Goal: Find specific page/section: Find specific page/section

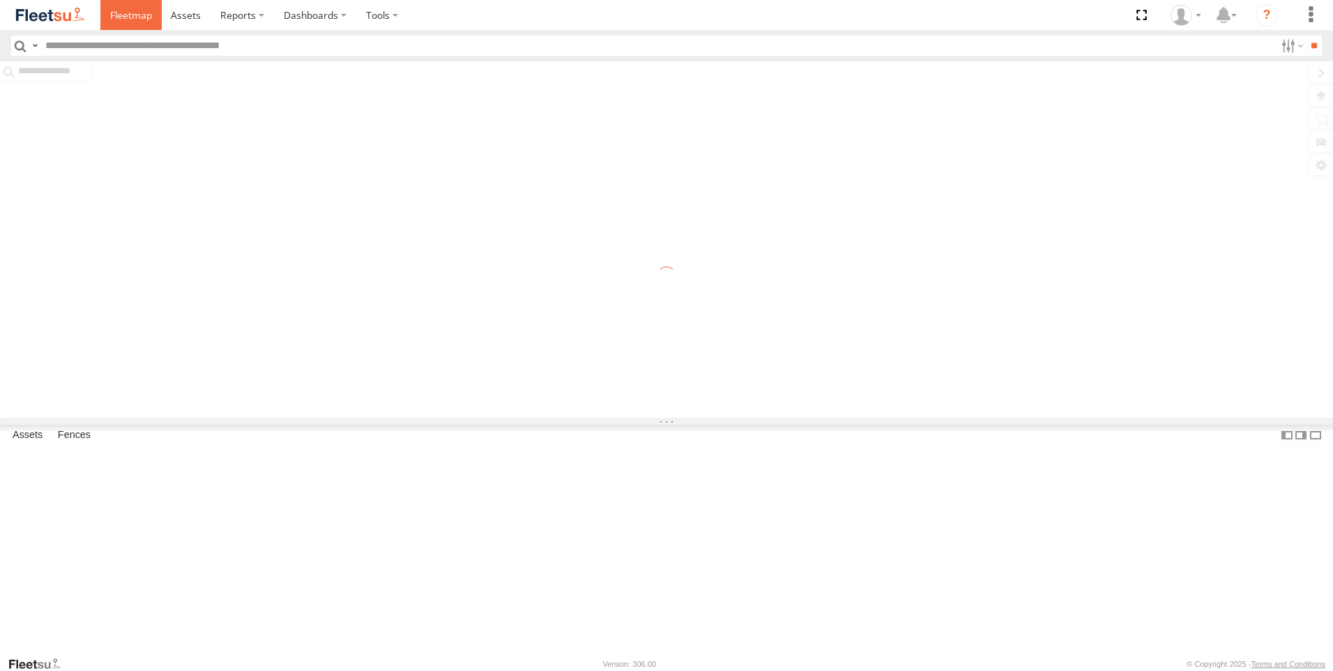
click at [113, 14] on span at bounding box center [131, 14] width 42 height 13
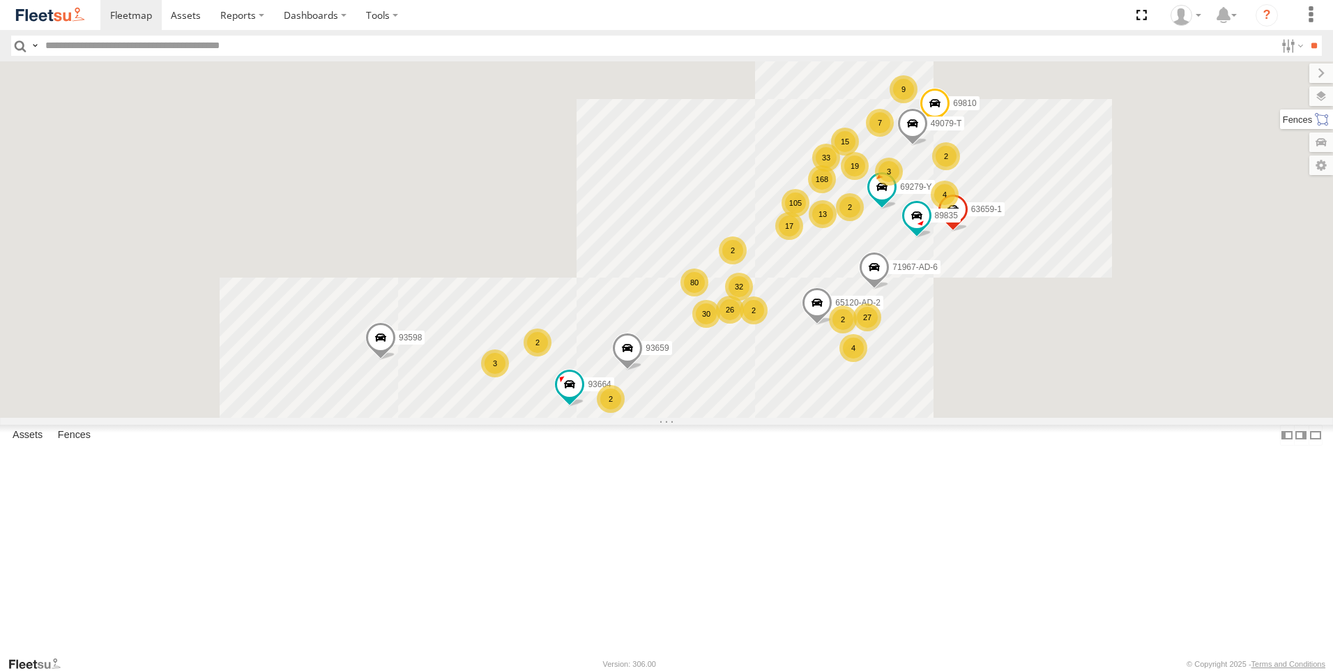
click at [1320, 125] on label at bounding box center [1306, 119] width 53 height 20
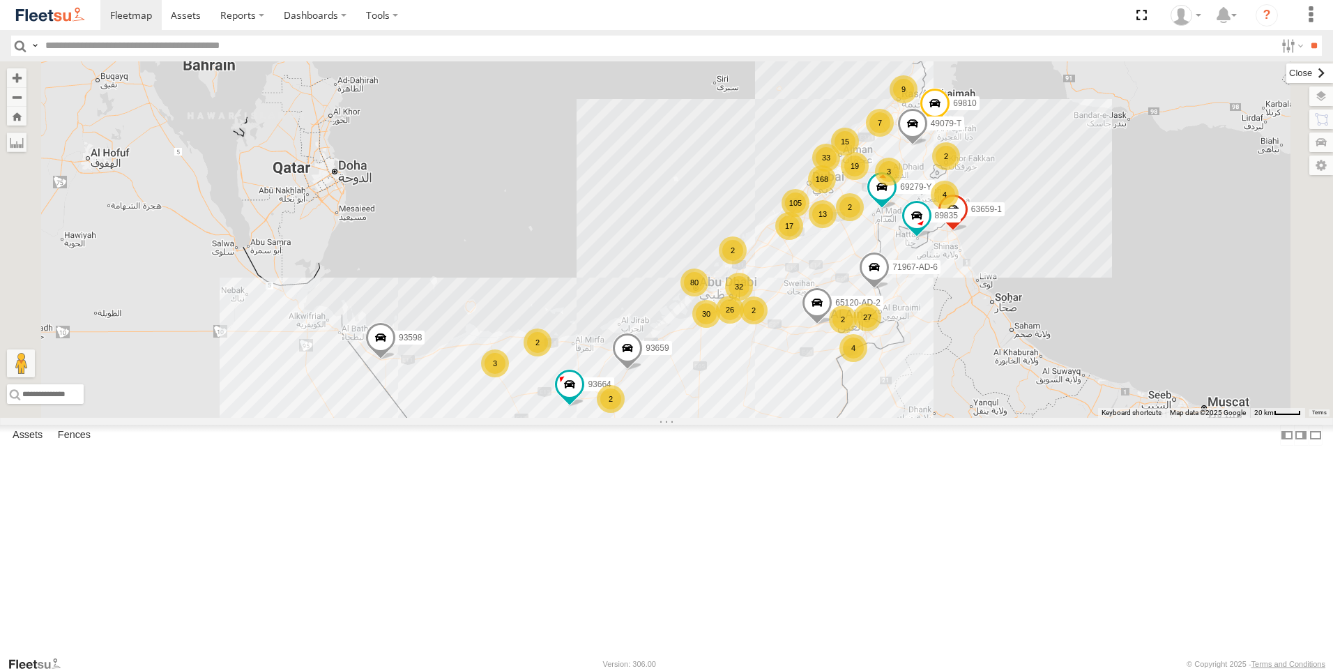
click at [1286, 77] on label at bounding box center [1309, 73] width 47 height 20
click at [1330, 98] on label at bounding box center [1307, 96] width 51 height 20
click at [0, 0] on div "Overlays" at bounding box center [0, 0] width 0 height 0
click at [0, 0] on label at bounding box center [0, 0] width 0 height 0
click at [0, 0] on label "Fences" at bounding box center [0, 0] width 0 height 0
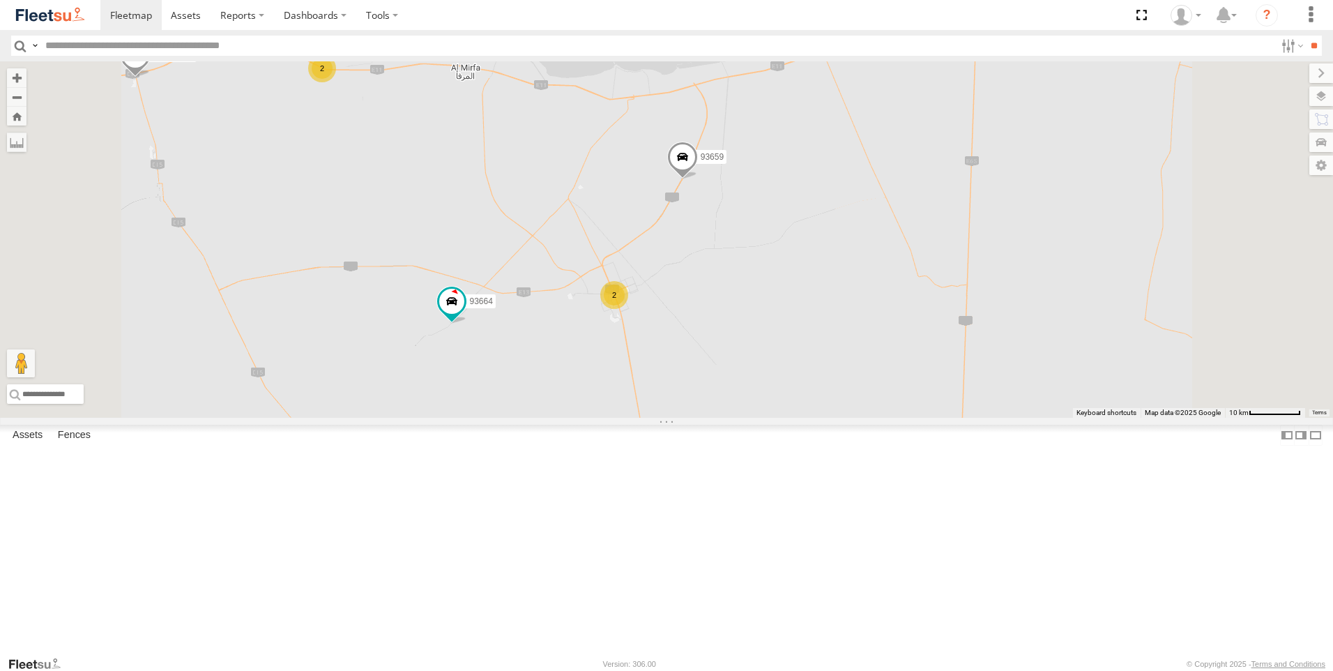
drag, startPoint x: 722, startPoint y: 557, endPoint x: 733, endPoint y: 473, distance: 85.1
click at [733, 418] on div "89835 93598 63659-1 71967-AD-6 69279-Y 93659 69810 65120-AD-2 93664 49079-T 182…" at bounding box center [666, 239] width 1333 height 356
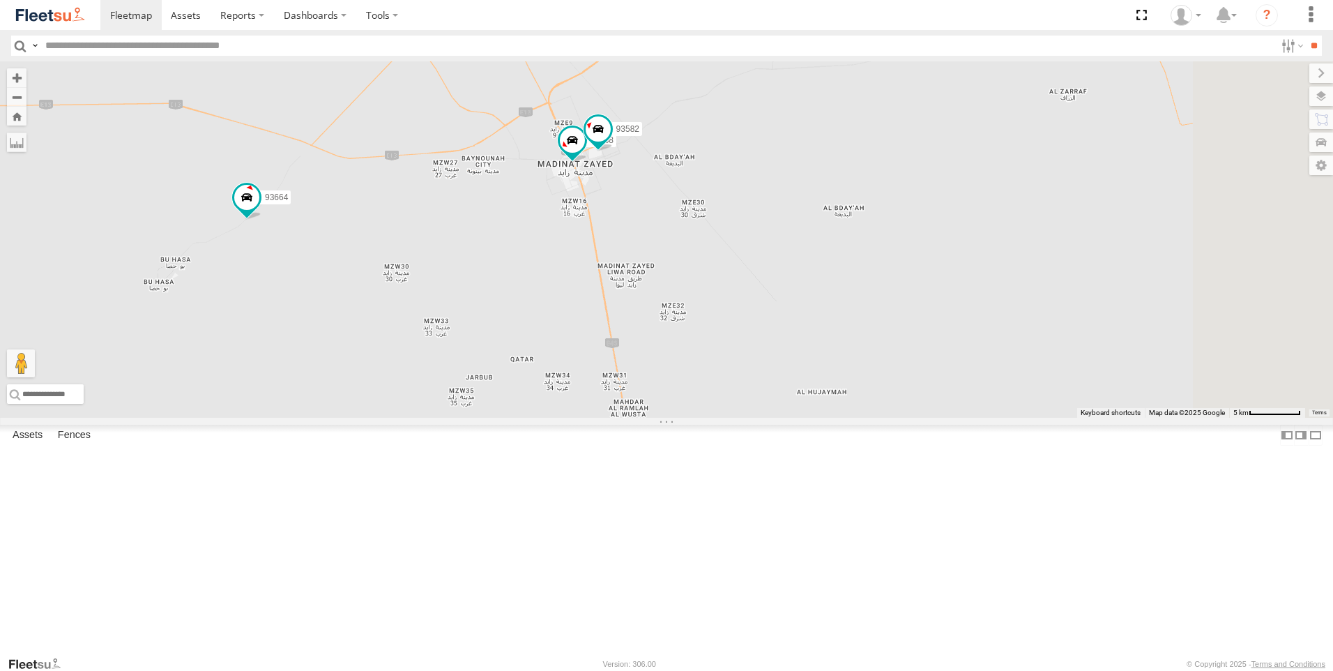
drag, startPoint x: 716, startPoint y: 423, endPoint x: 683, endPoint y: 394, distance: 44.0
click at [683, 394] on div "89835 93598 63659-1 71967-AD-6 69279-Y 93659 69810 65120-AD-2 93664 49079-T 182…" at bounding box center [666, 239] width 1333 height 356
click at [259, 210] on span at bounding box center [246, 197] width 25 height 25
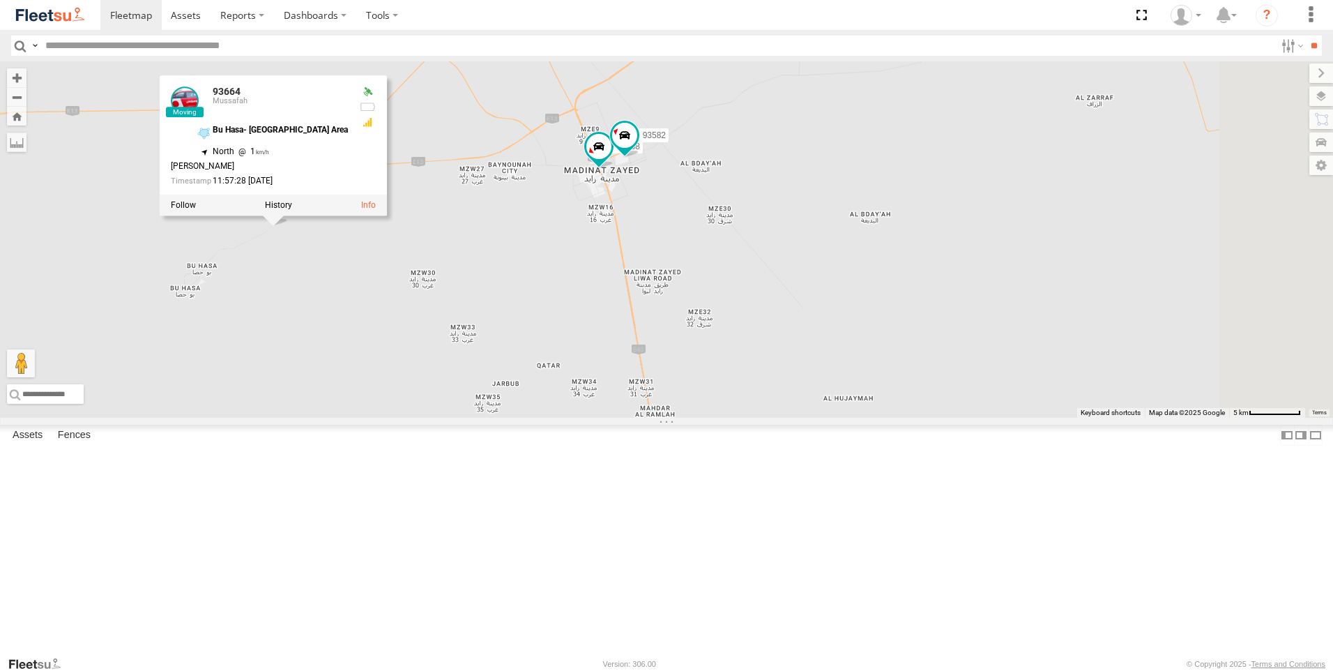
drag, startPoint x: 656, startPoint y: 370, endPoint x: 685, endPoint y: 377, distance: 29.4
click at [685, 377] on div "89835 93598 63659-1 71967-AD-6 69279-Y 93659 69810 65120-AD-2 93664 49079-T 182…" at bounding box center [666, 239] width 1333 height 356
click at [614, 168] on span at bounding box center [599, 149] width 31 height 38
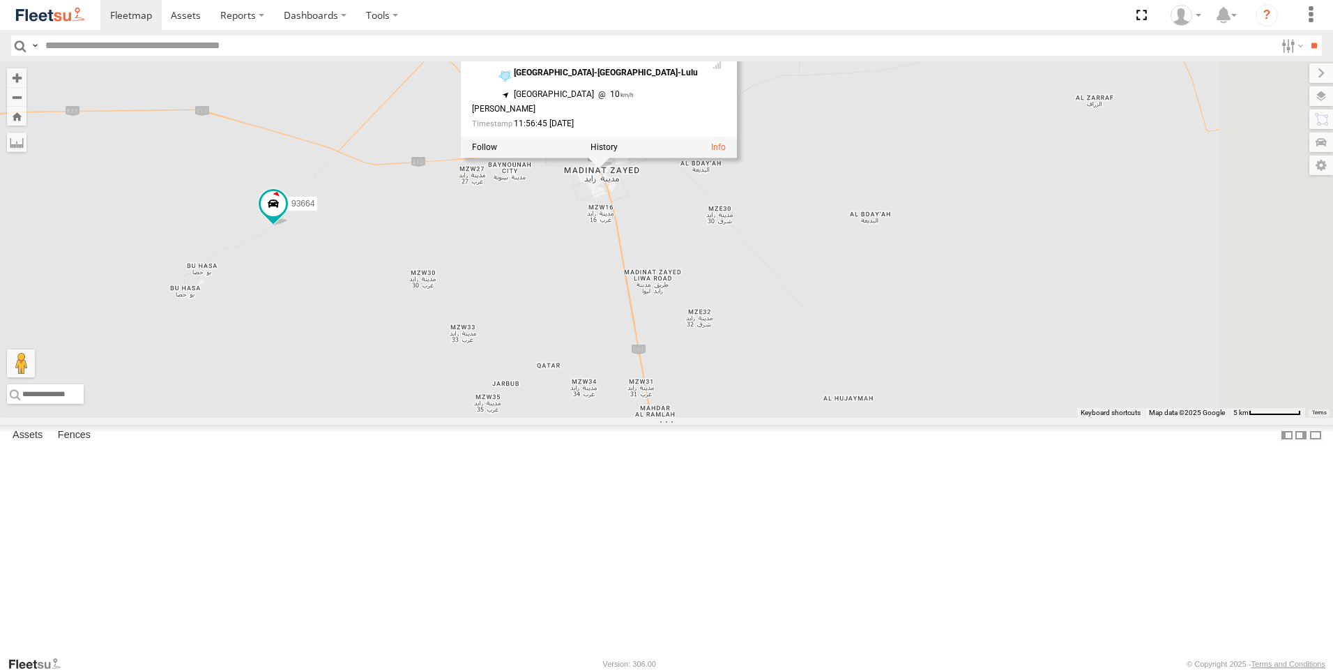
click at [743, 371] on div "89835 93598 63659-1 71967-AD-6 69279-Y 93659 69810 65120-AD-2 93664 49079-T 182…" at bounding box center [666, 239] width 1333 height 356
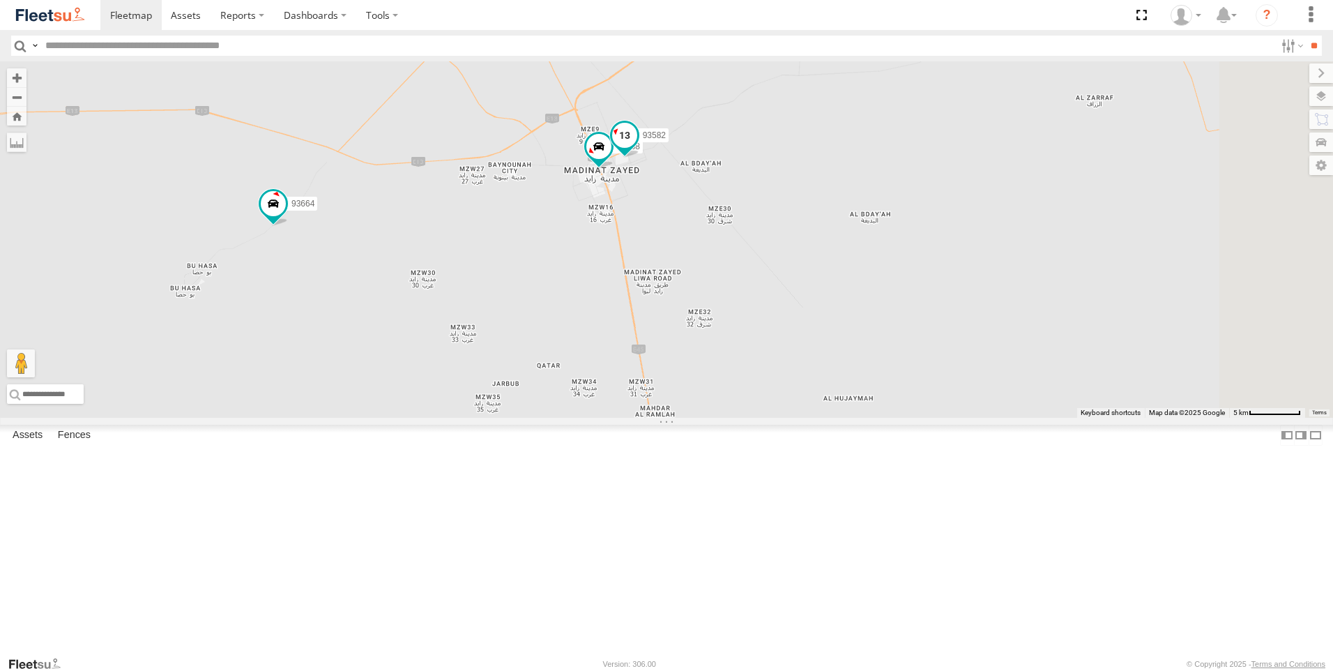
click at [637, 147] on span at bounding box center [624, 134] width 25 height 25
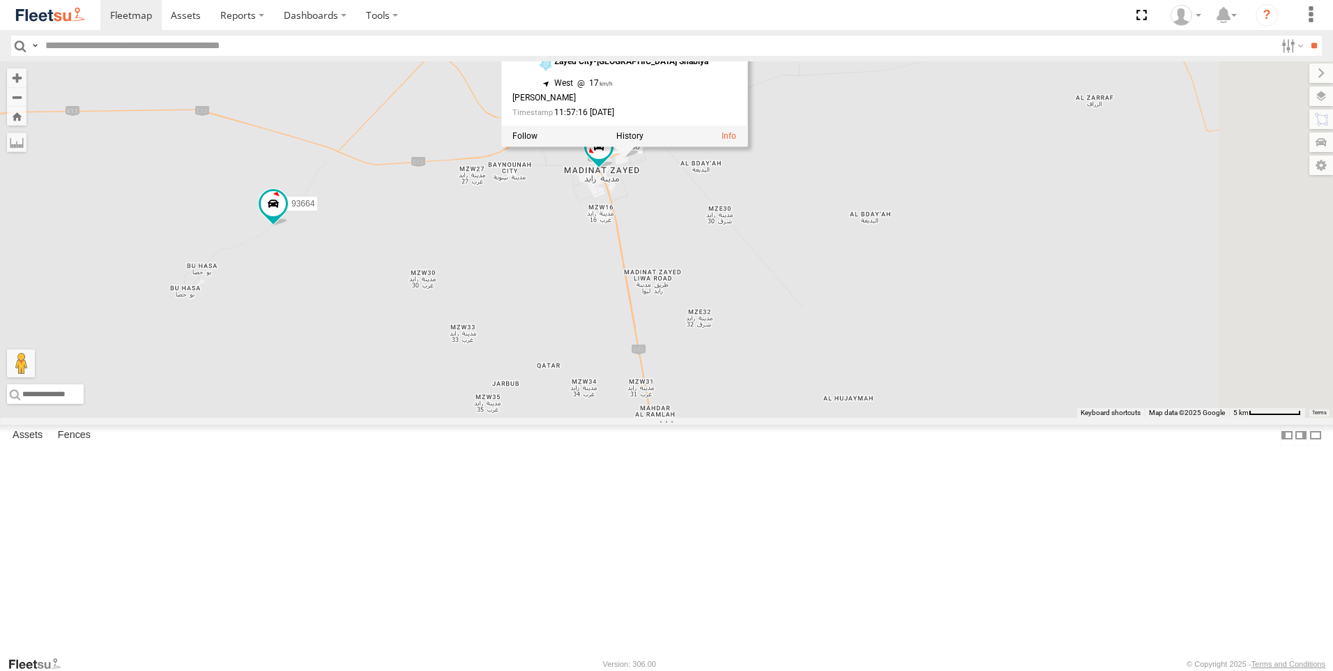
click at [774, 376] on div "89835 93598 63659-1 71967-AD-6 69279-Y 93659 69810 65120-AD-2 93664 49079-T 182…" at bounding box center [666, 239] width 1333 height 356
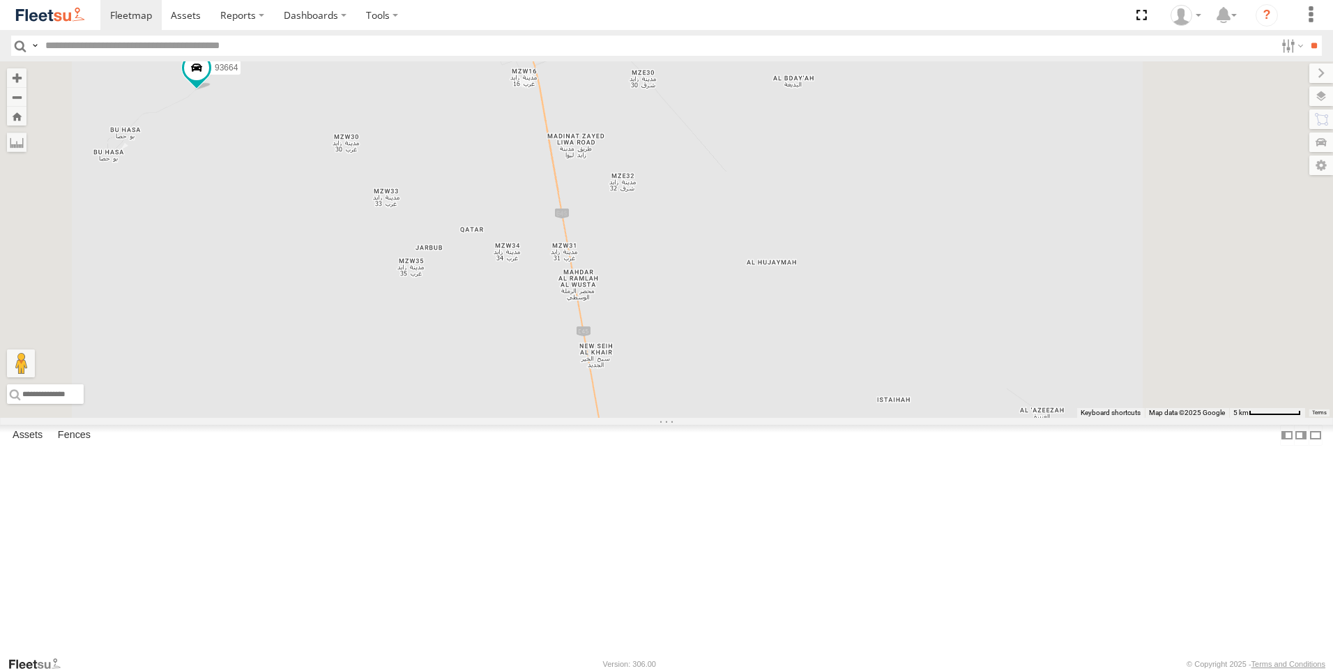
drag, startPoint x: 766, startPoint y: 506, endPoint x: 690, endPoint y: 359, distance: 165.0
click at [690, 359] on div "89835 93598 63659-1 71967-AD-6 69279-Y 93659 69810 65120-AD-2 93664 49079-T 182…" at bounding box center [666, 239] width 1333 height 356
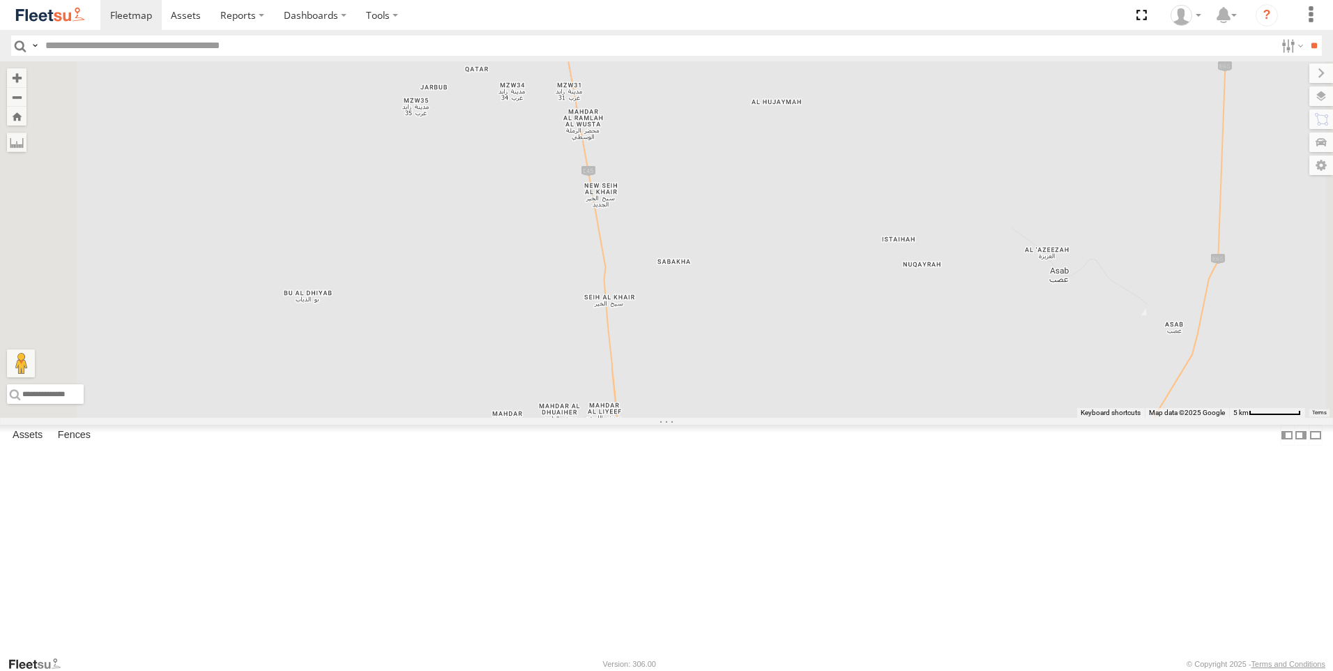
drag, startPoint x: 744, startPoint y: 498, endPoint x: 749, endPoint y: 338, distance: 159.8
click at [749, 338] on div "89835 93598 63659-1 71967-AD-6 69279-Y 93659 69810 65120-AD-2 93664 49079-T 182…" at bounding box center [666, 239] width 1333 height 356
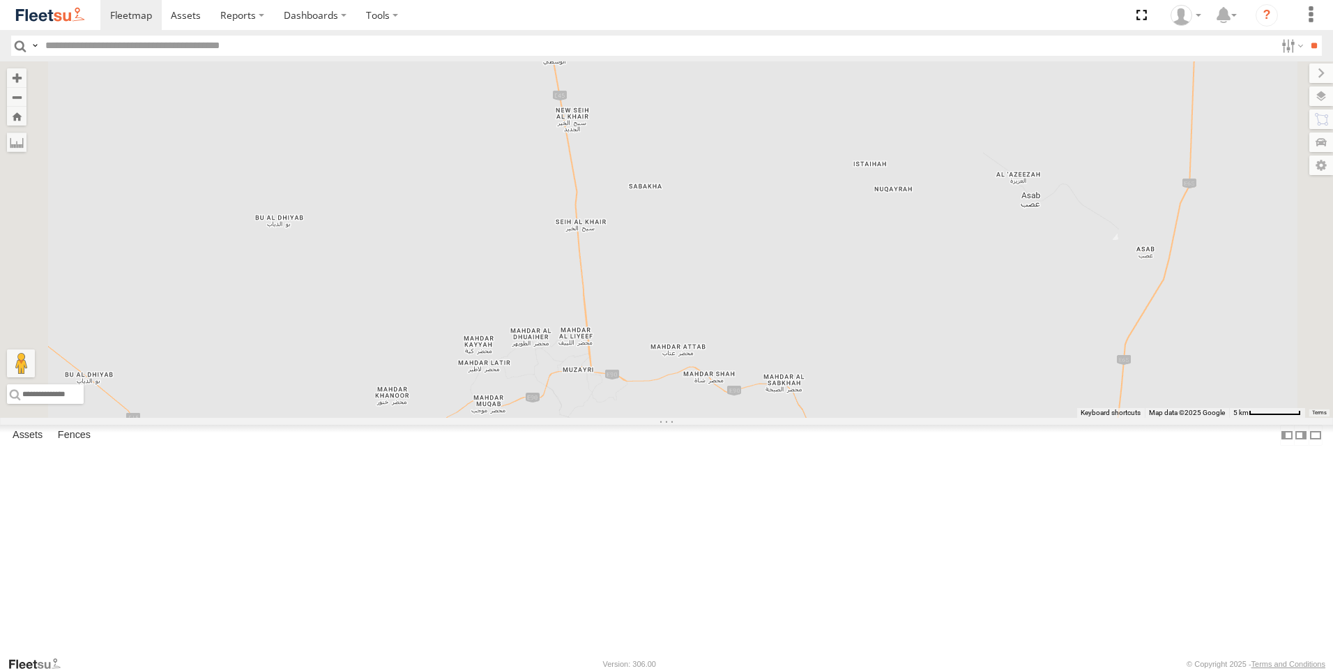
drag, startPoint x: 767, startPoint y: 464, endPoint x: 764, endPoint y: 542, distance: 78.8
click at [765, 418] on div "89835 93598 63659-1 71967-AD-6 69279-Y 93659 69810 65120-AD-2 93664 49079-T 182…" at bounding box center [666, 239] width 1333 height 356
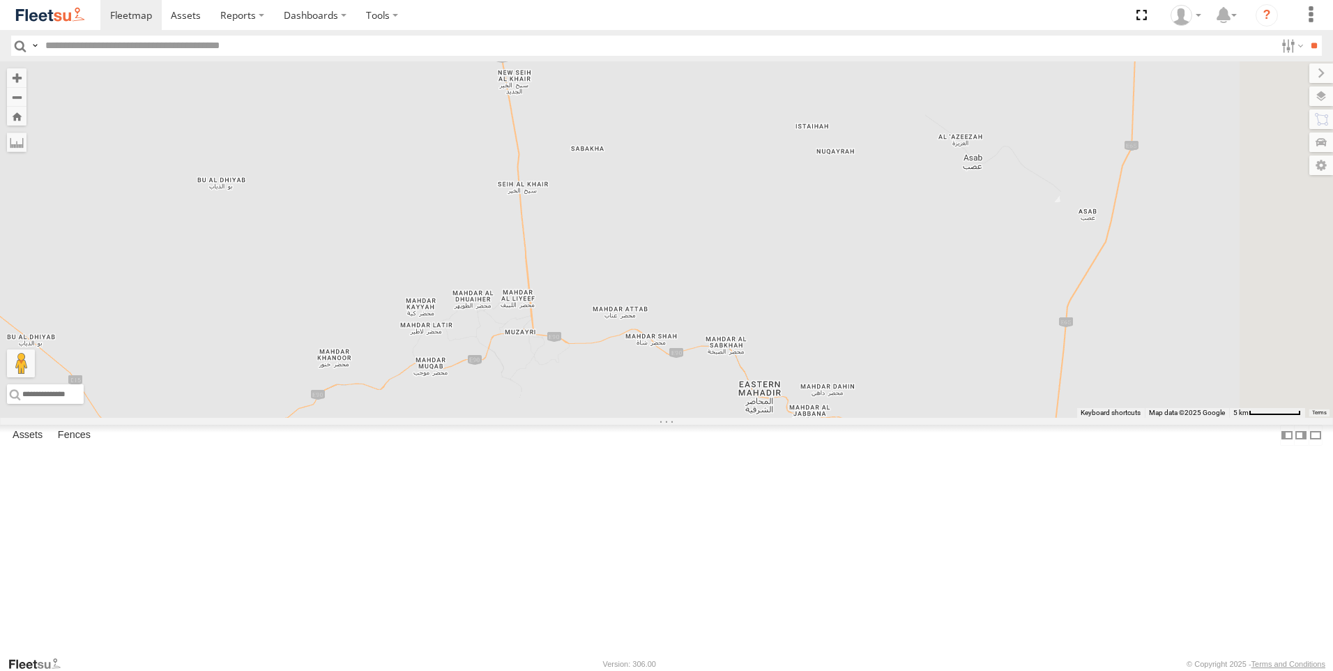
drag, startPoint x: 890, startPoint y: 577, endPoint x: 817, endPoint y: 524, distance: 90.5
click at [821, 418] on div "89835 93598 63659-1 71967-AD-6 69279-Y 93659 69810 65120-AD-2 93664 49079-T 182…" at bounding box center [666, 239] width 1333 height 356
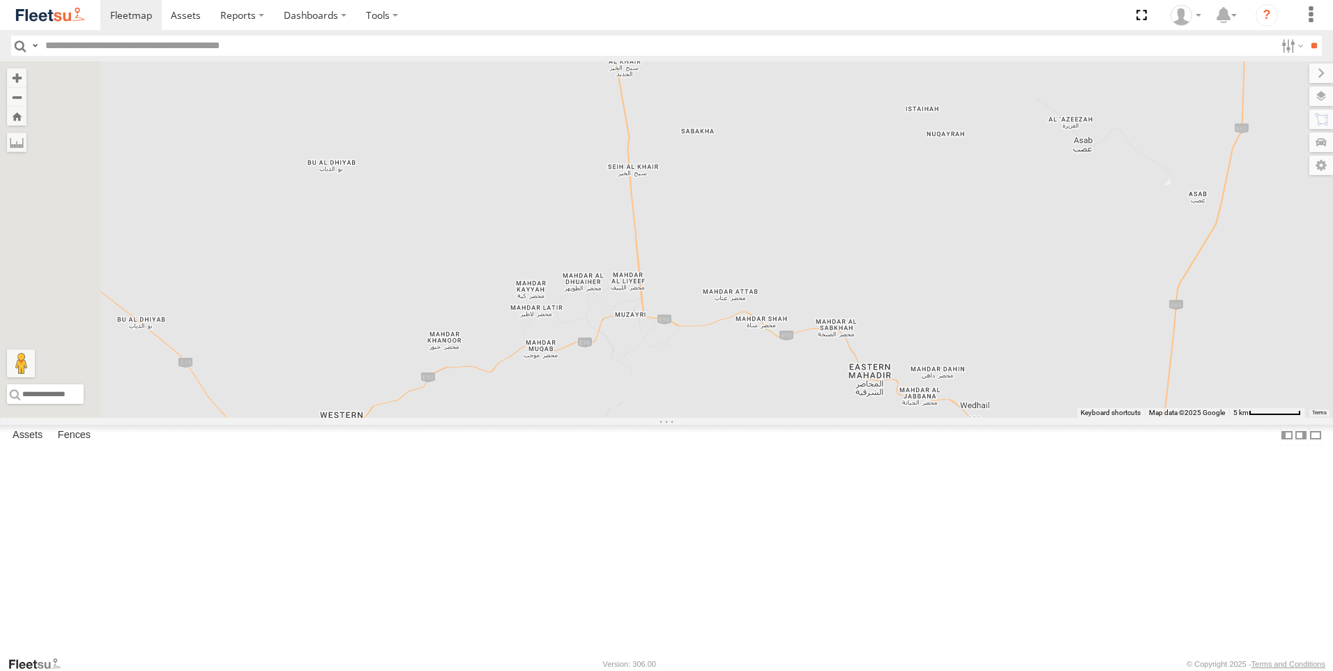
drag, startPoint x: 739, startPoint y: 525, endPoint x: 856, endPoint y: 511, distance: 117.3
click at [856, 418] on div at bounding box center [666, 239] width 1333 height 356
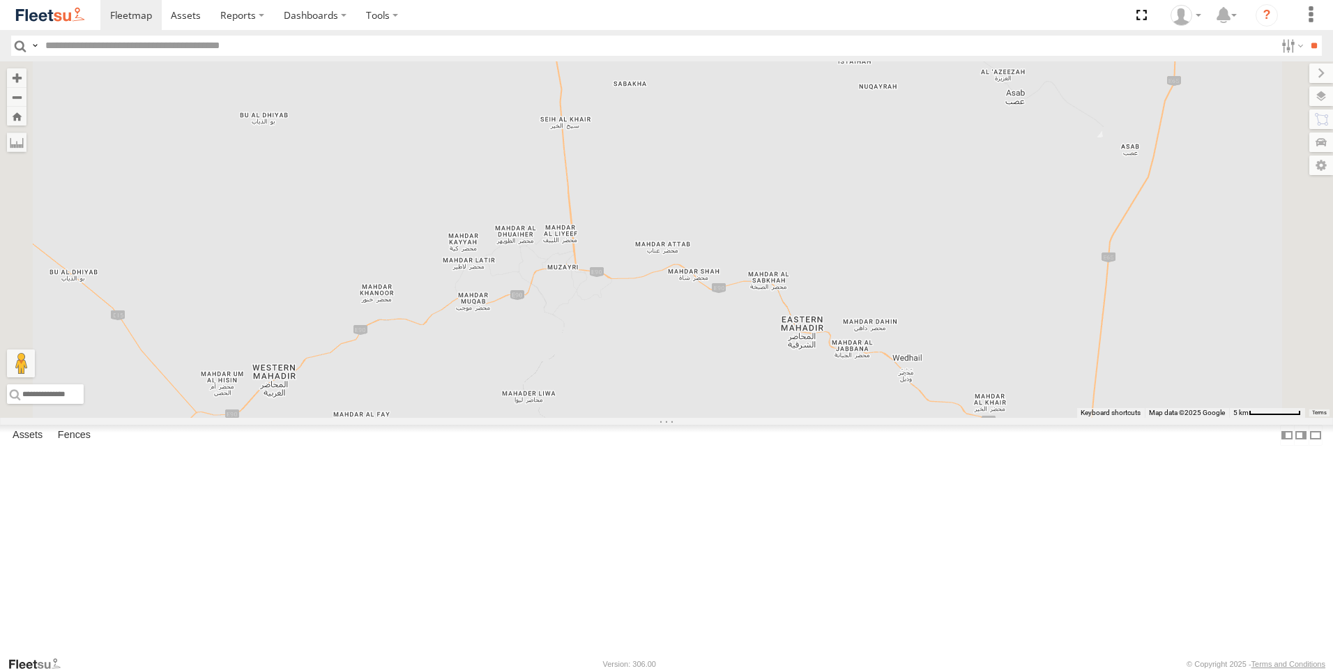
drag, startPoint x: 883, startPoint y: 562, endPoint x: 817, endPoint y: 515, distance: 81.5
click at [817, 418] on div at bounding box center [666, 239] width 1333 height 356
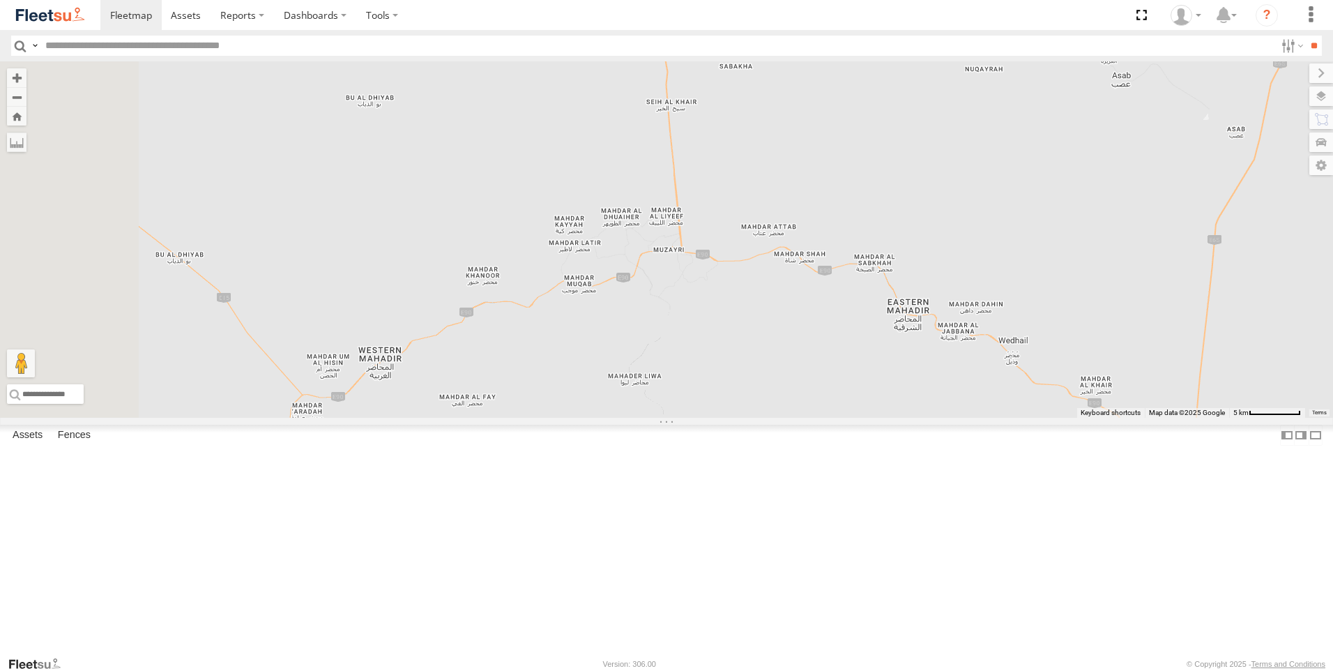
drag, startPoint x: 599, startPoint y: 581, endPoint x: 705, endPoint y: 564, distance: 107.3
click at [706, 418] on div "93664" at bounding box center [666, 239] width 1333 height 356
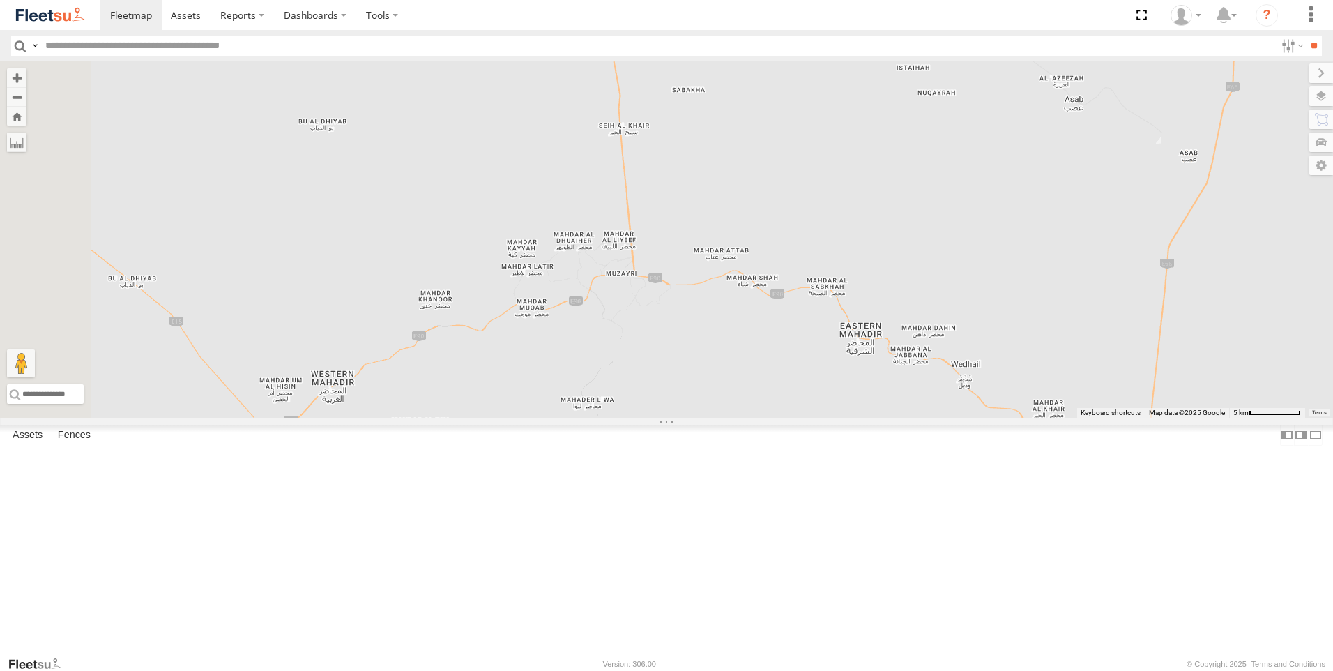
drag, startPoint x: 904, startPoint y: 504, endPoint x: 853, endPoint y: 527, distance: 55.9
click at [855, 418] on div "93664" at bounding box center [666, 239] width 1333 height 356
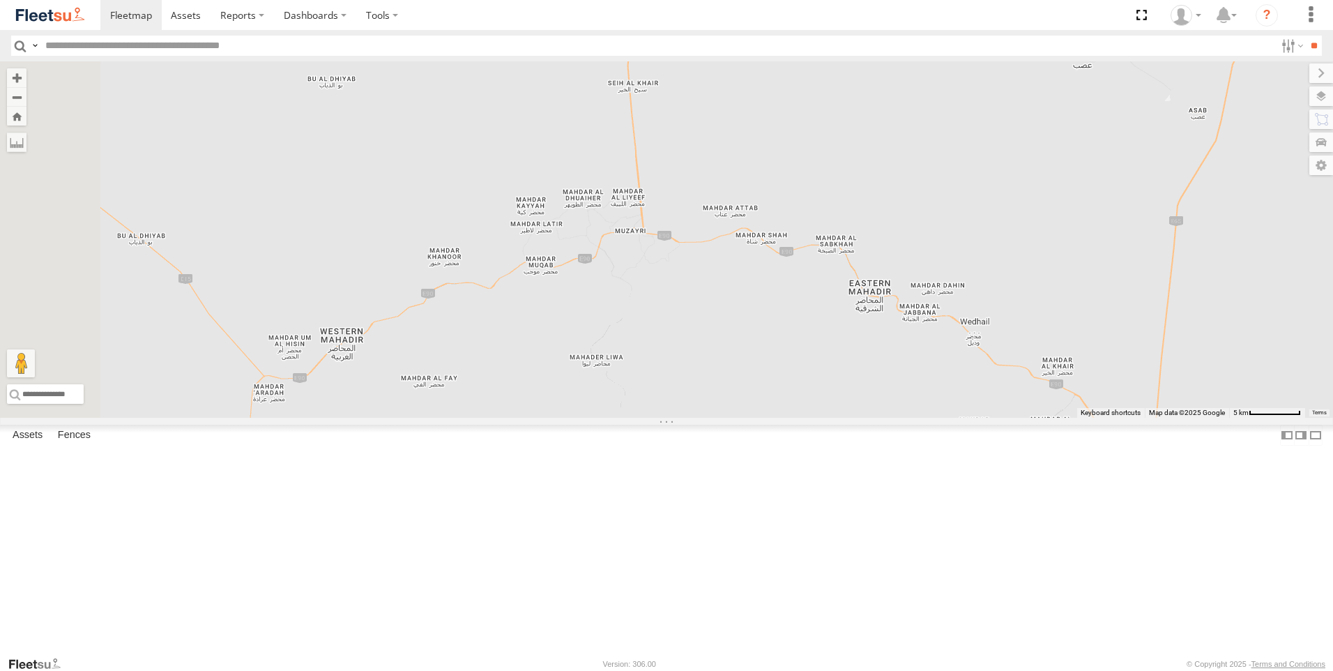
drag, startPoint x: 854, startPoint y: 503, endPoint x: 897, endPoint y: 466, distance: 55.9
click at [897, 418] on div "93664" at bounding box center [666, 239] width 1333 height 356
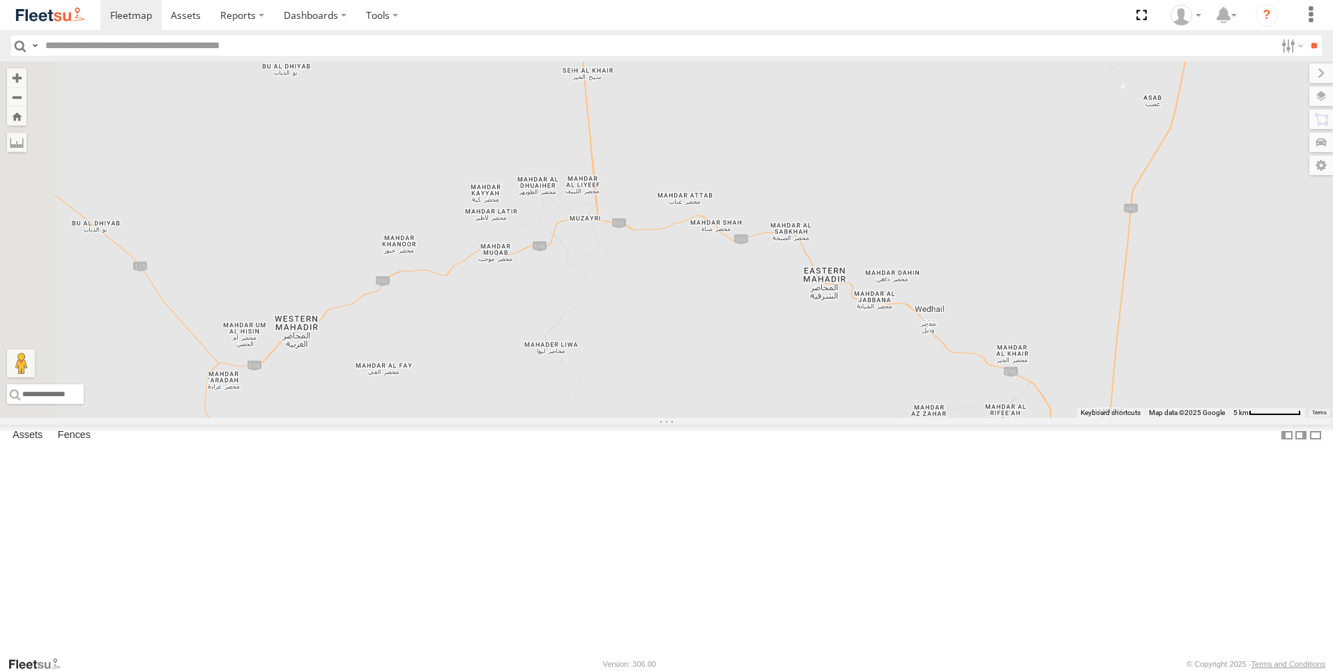
drag, startPoint x: 1019, startPoint y: 491, endPoint x: 978, endPoint y: 478, distance: 43.2
click at [978, 418] on div "93664" at bounding box center [666, 239] width 1333 height 356
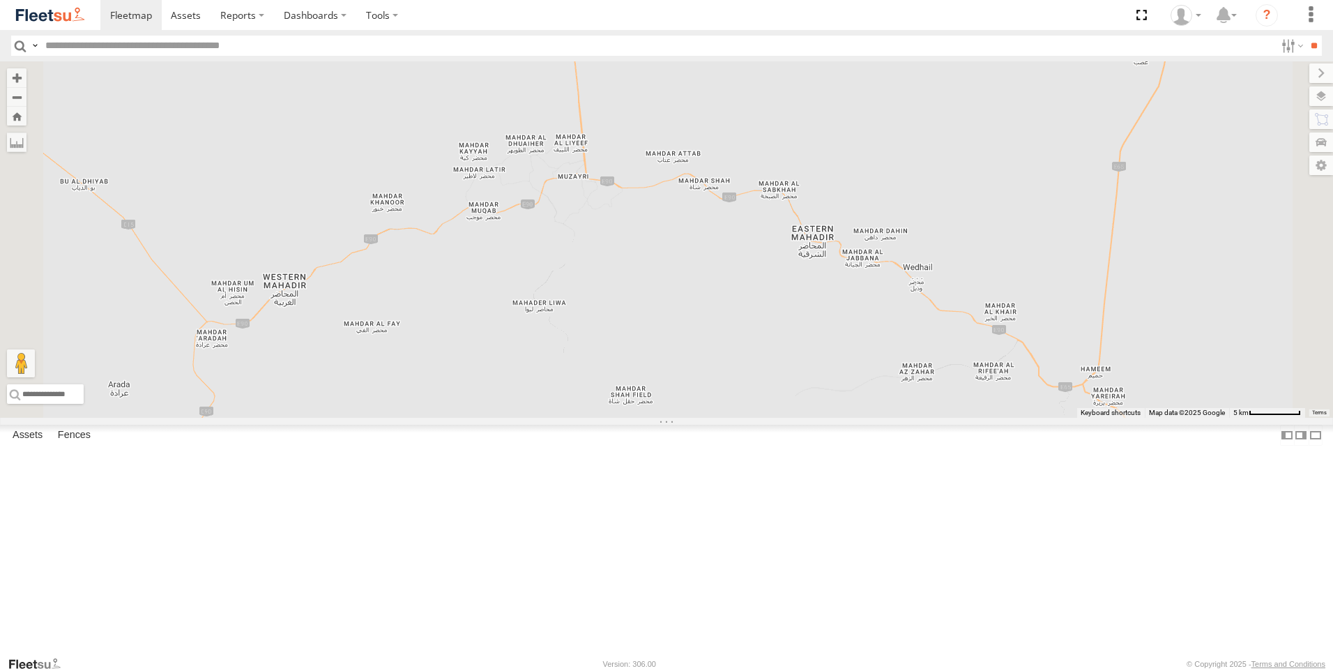
click at [77, 46] on input "text" at bounding box center [658, 46] width 1236 height 20
type input "*****"
click at [1306, 36] on input "**" at bounding box center [1314, 46] width 16 height 20
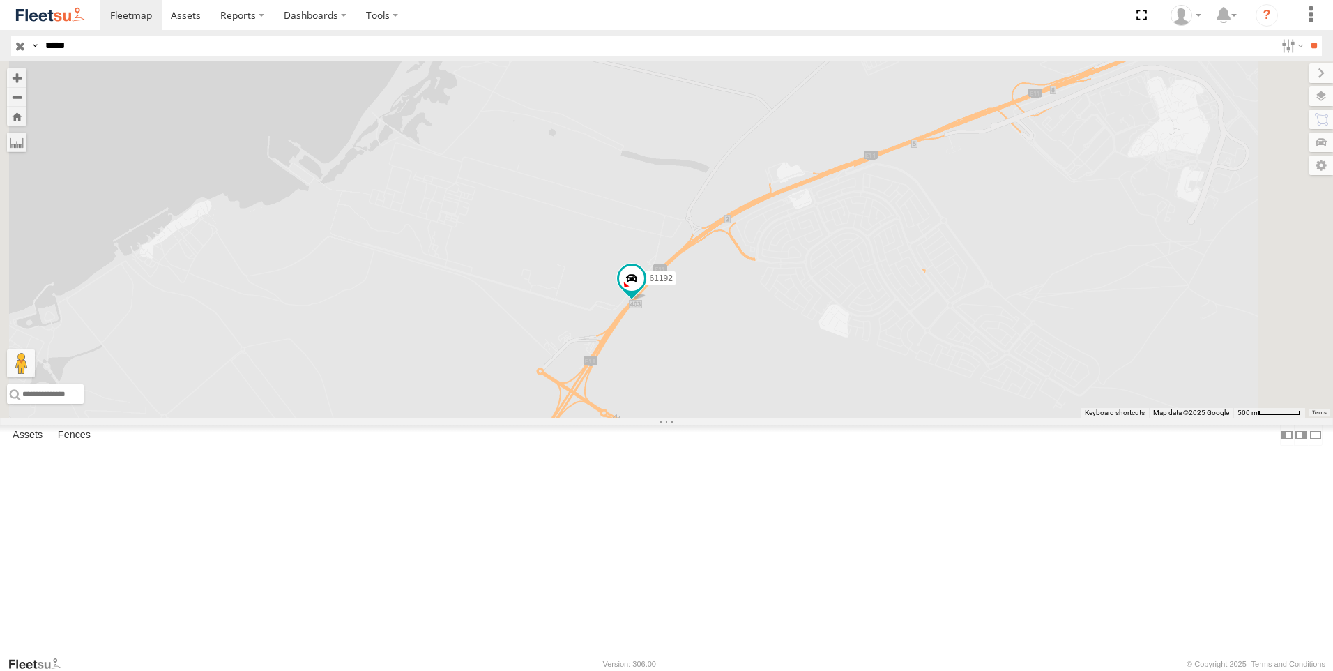
drag, startPoint x: 881, startPoint y: 412, endPoint x: 843, endPoint y: 468, distance: 67.3
click at [844, 418] on div "61192" at bounding box center [666, 239] width 1333 height 356
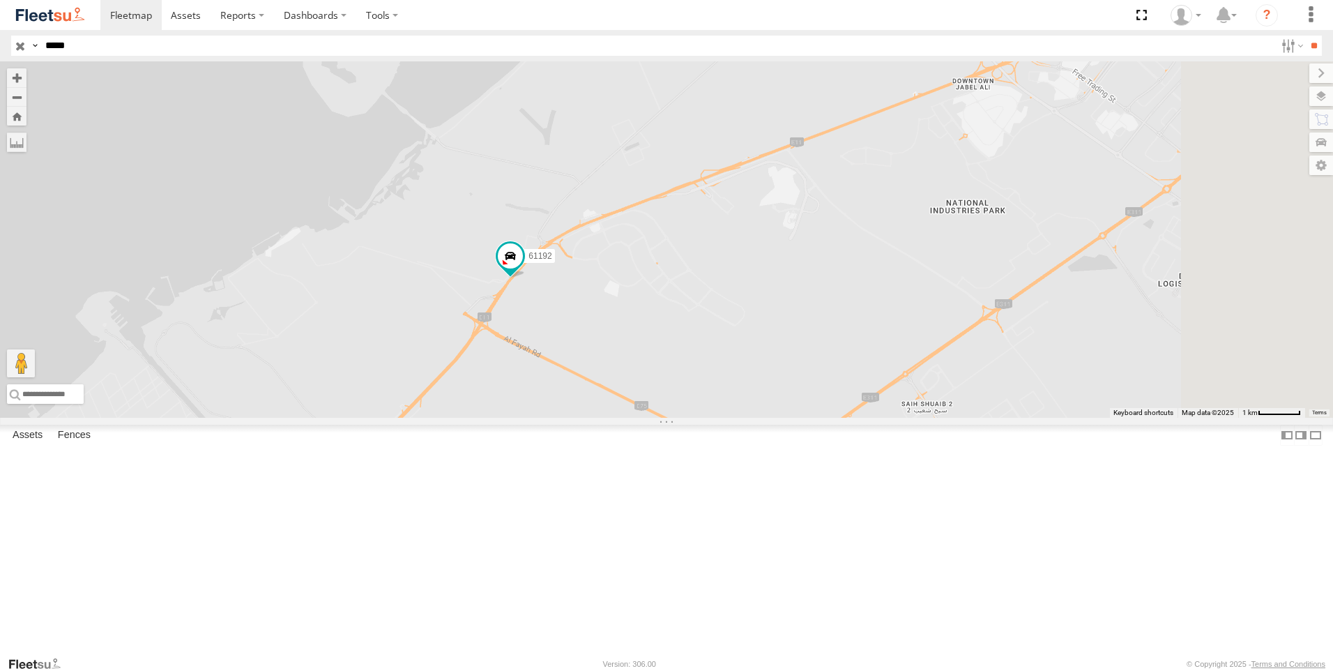
drag, startPoint x: 895, startPoint y: 448, endPoint x: 761, endPoint y: 407, distance: 140.3
click at [761, 407] on div "61192" at bounding box center [666, 239] width 1333 height 356
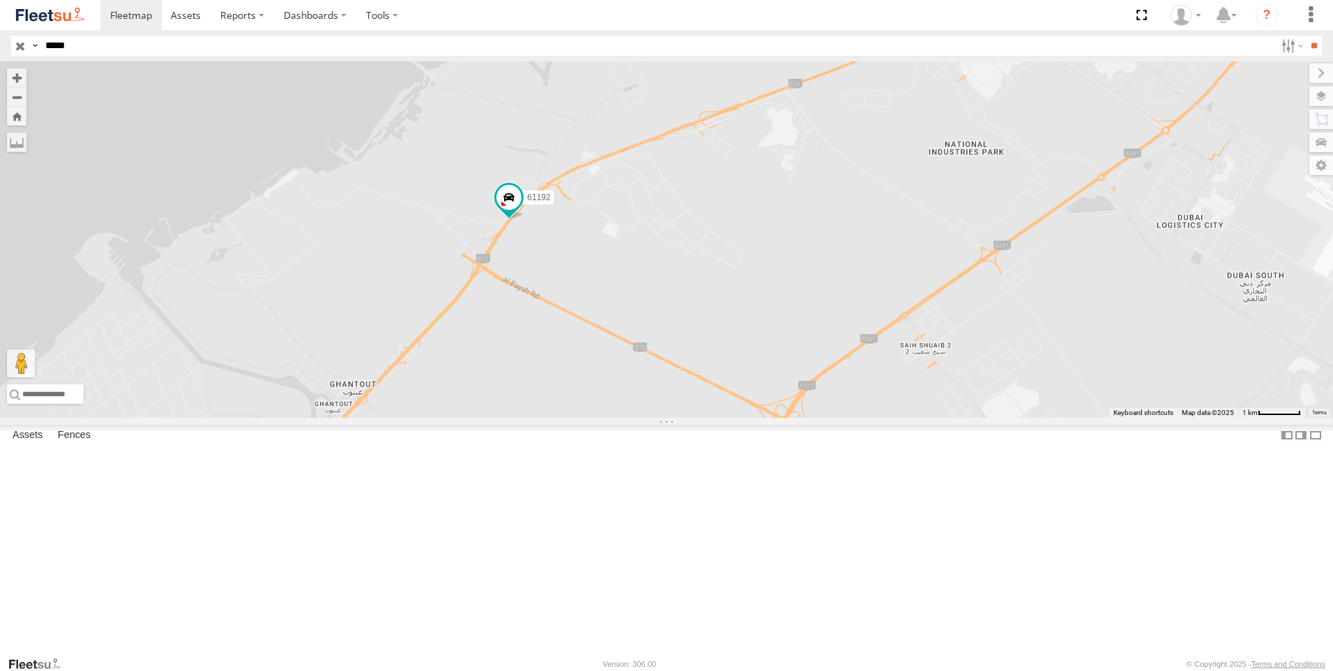
drag, startPoint x: 932, startPoint y: 439, endPoint x: 951, endPoint y: 377, distance: 64.2
click at [951, 377] on div "61192" at bounding box center [666, 239] width 1333 height 356
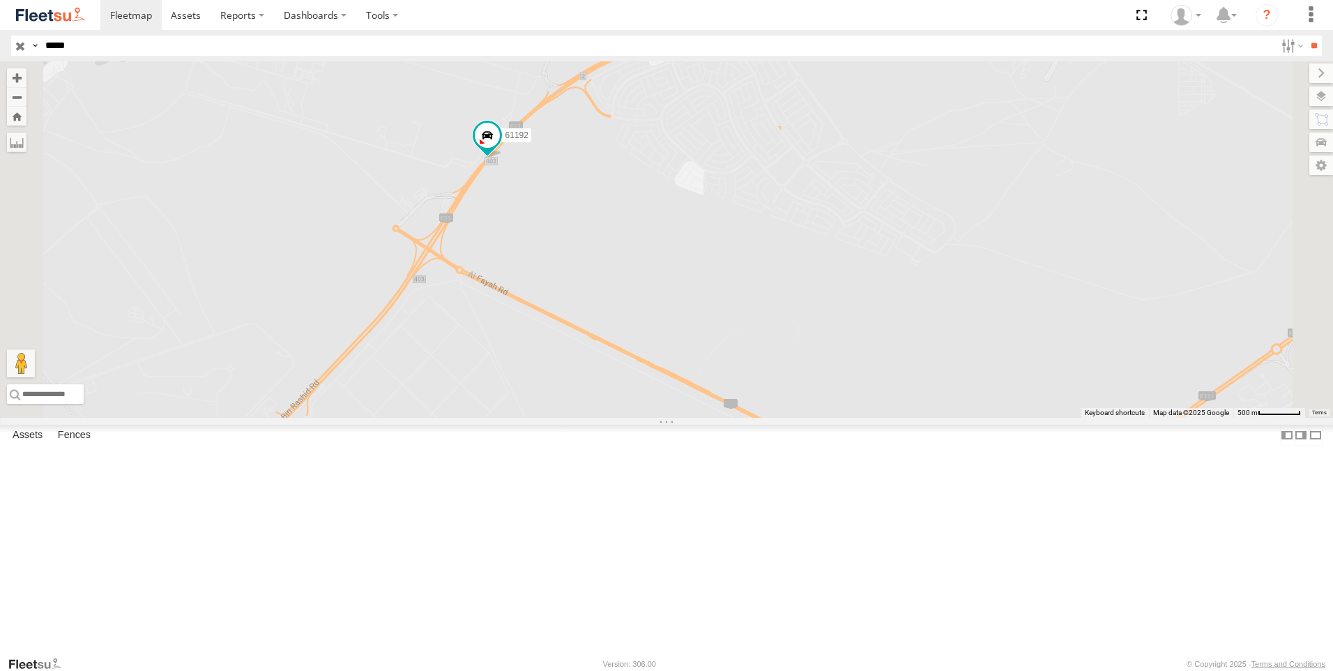
click at [0, 0] on div "Basemaps Roadmap Terrain Satellite Satellite + Roadmap" at bounding box center [0, 0] width 0 height 0
